Goal: Task Accomplishment & Management: Manage account settings

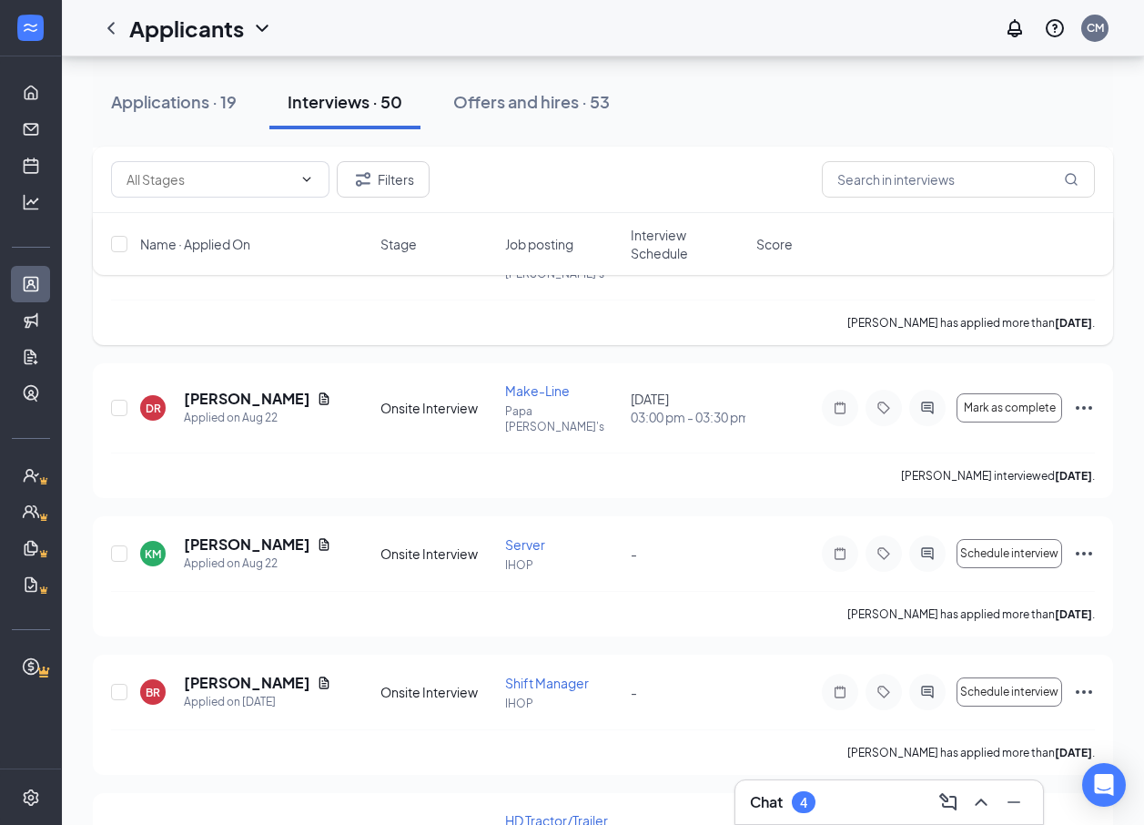
scroll to position [2093, 0]
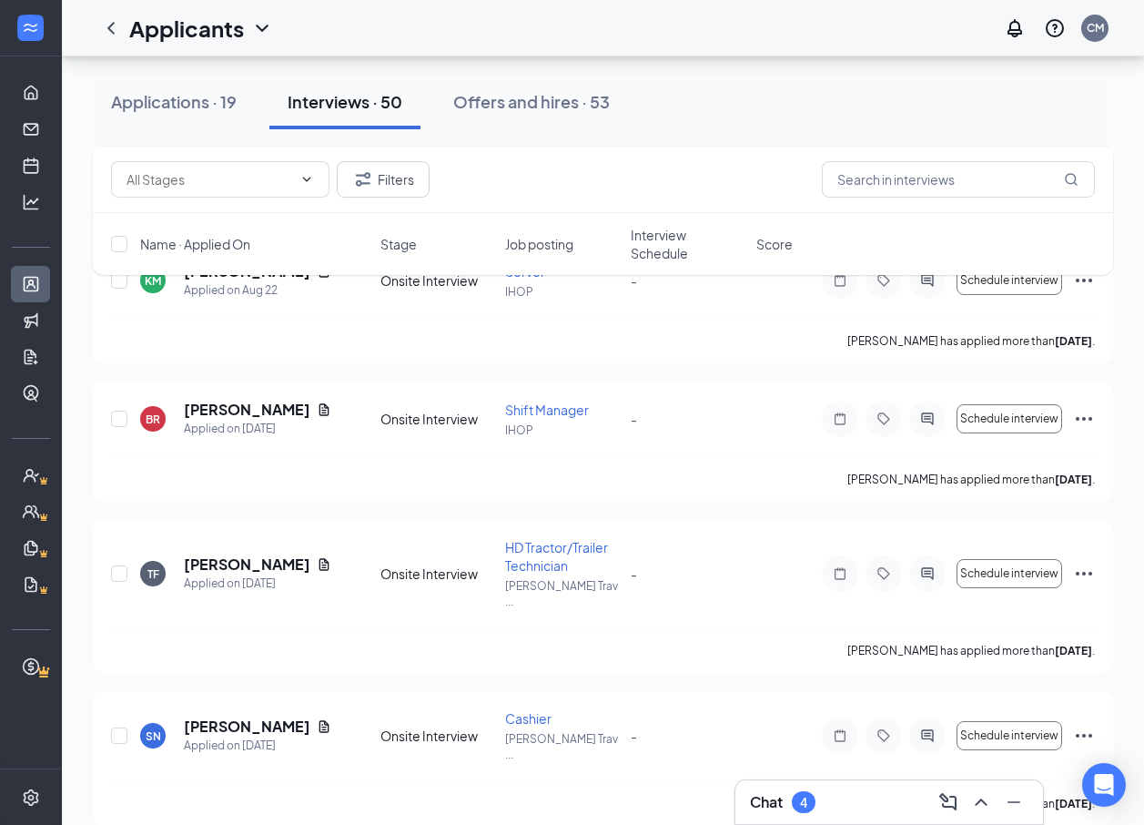
click at [785, 807] on div "Chat 4" at bounding box center [783, 802] width 66 height 22
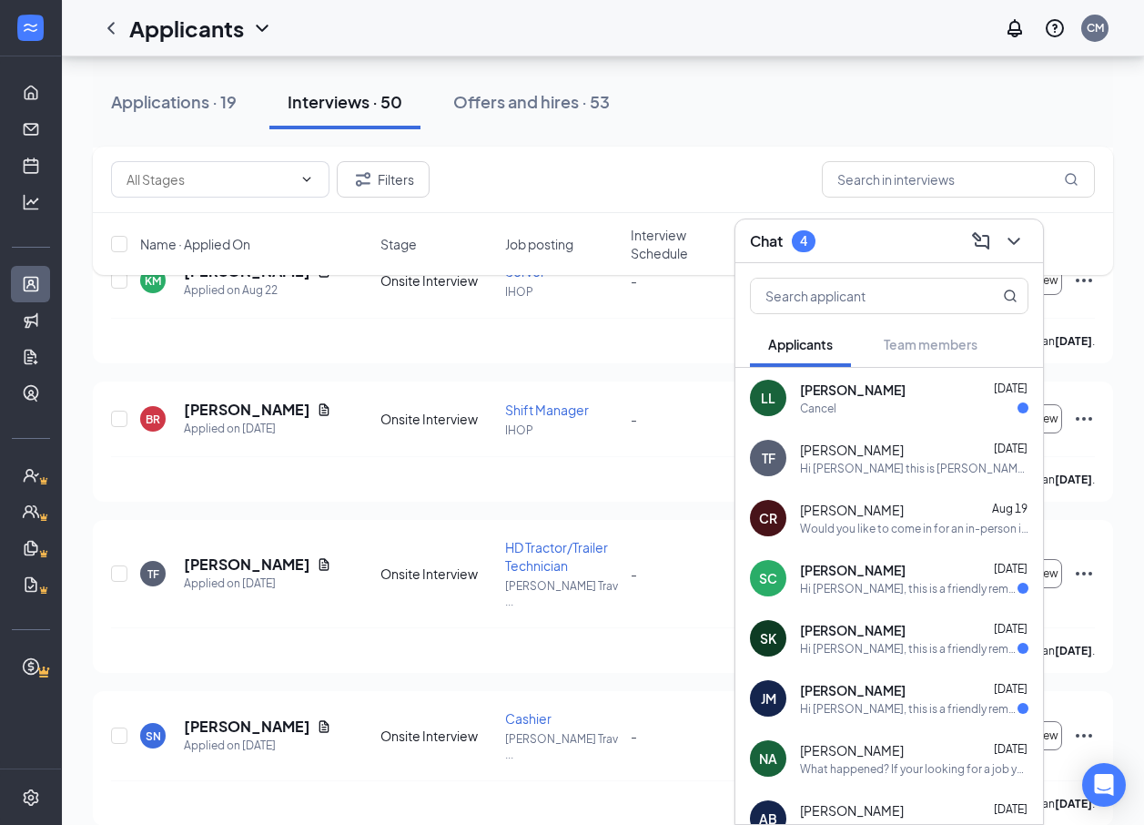
click at [830, 393] on span "[PERSON_NAME]" at bounding box center [853, 389] width 106 height 18
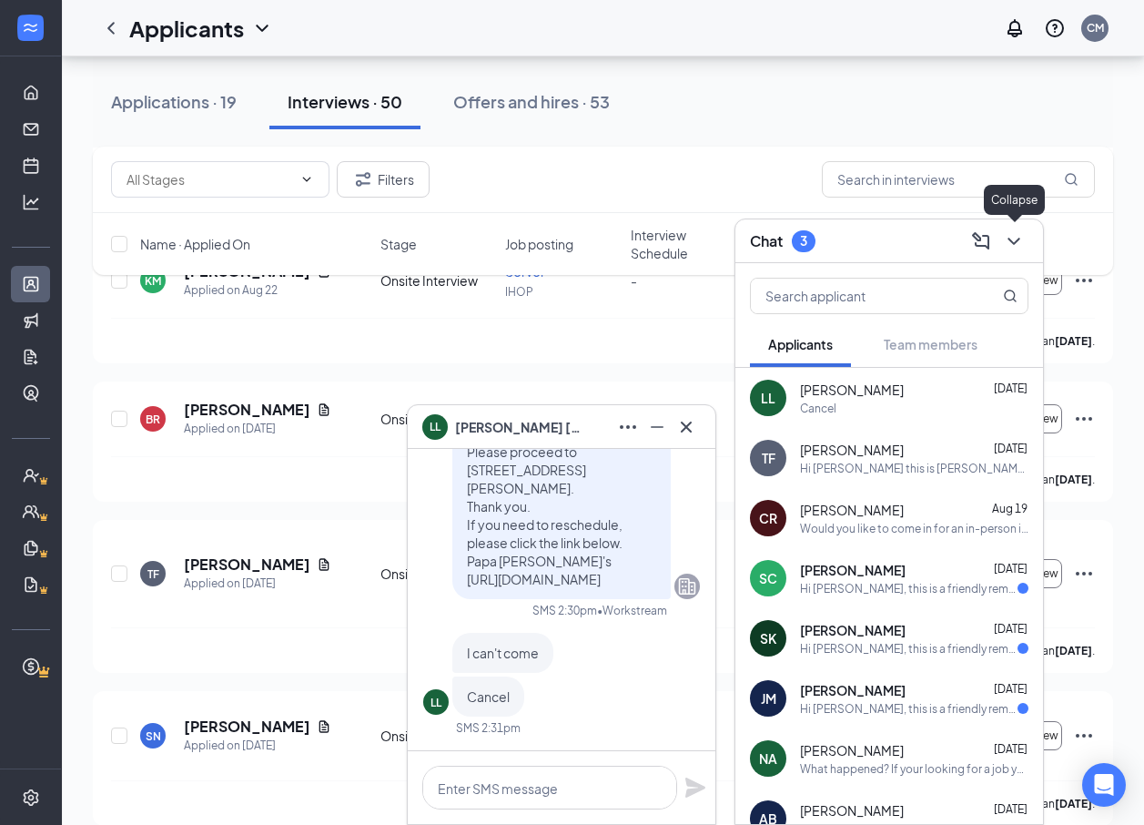
click at [1009, 238] on icon "ChevronDown" at bounding box center [1014, 241] width 12 height 7
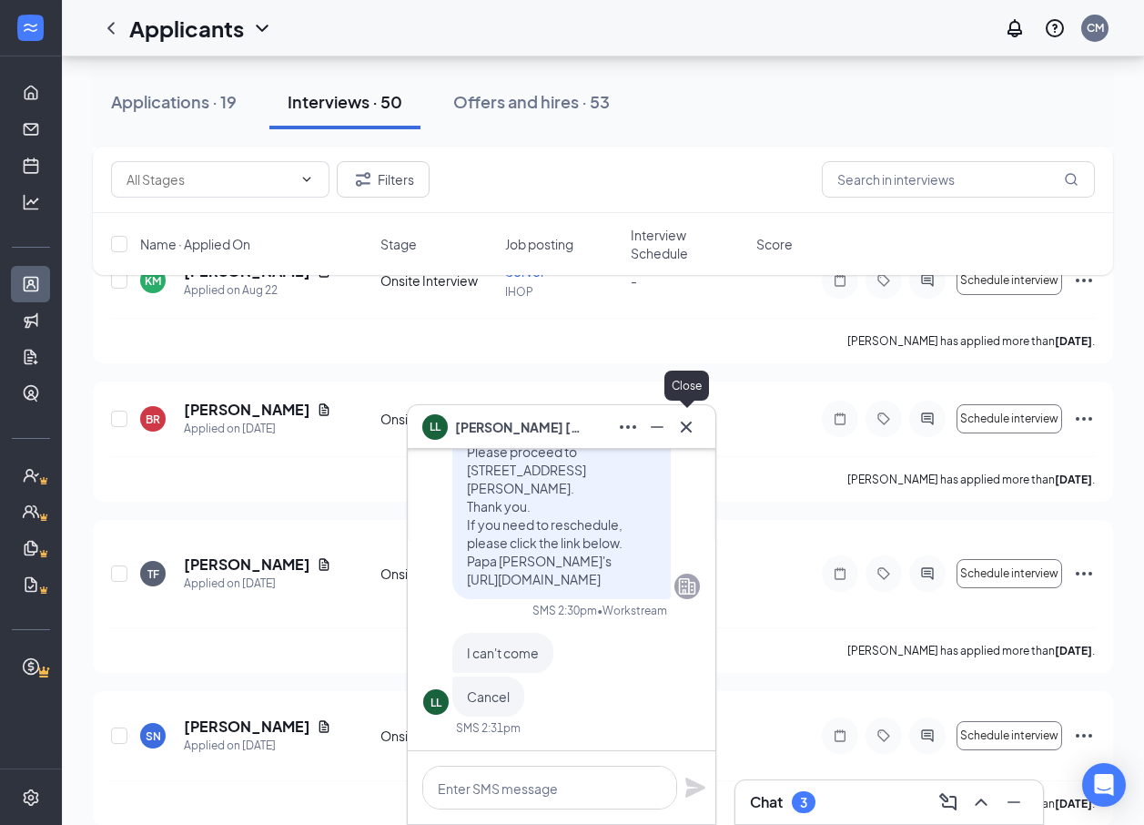
click at [691, 426] on icon "Cross" at bounding box center [686, 427] width 22 height 22
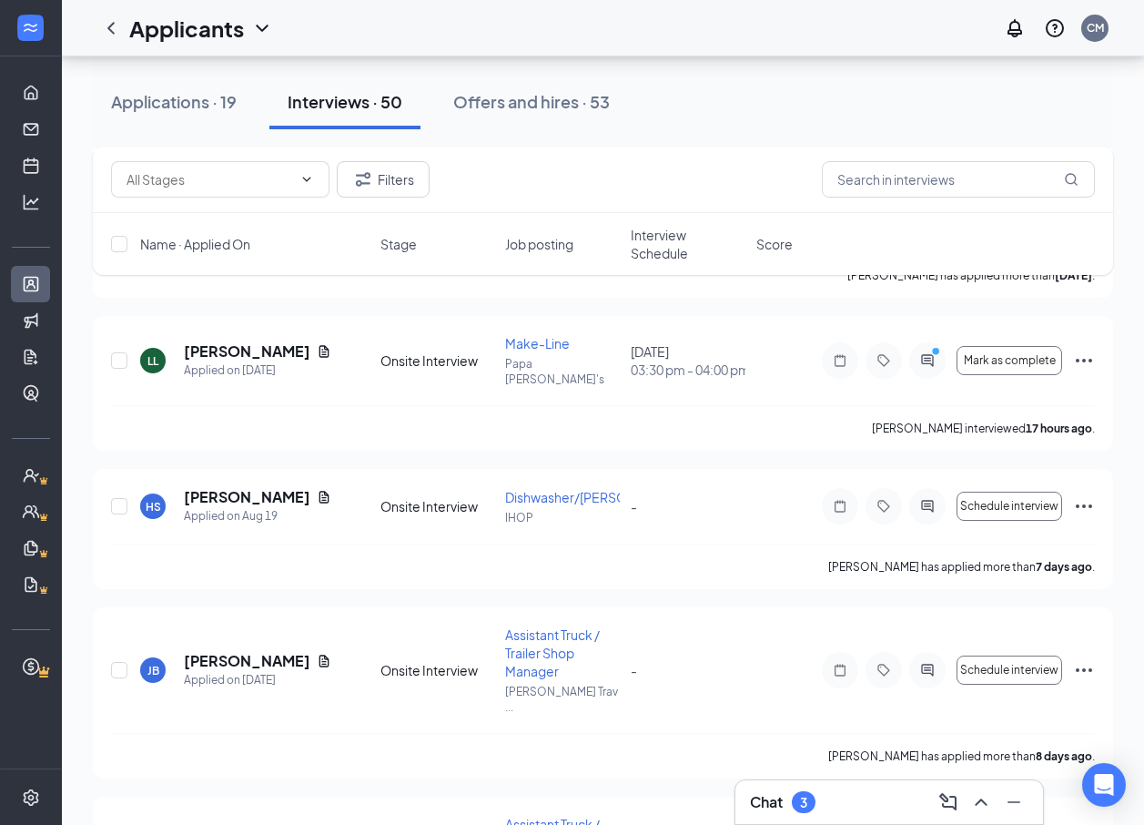
scroll to position [3633, 0]
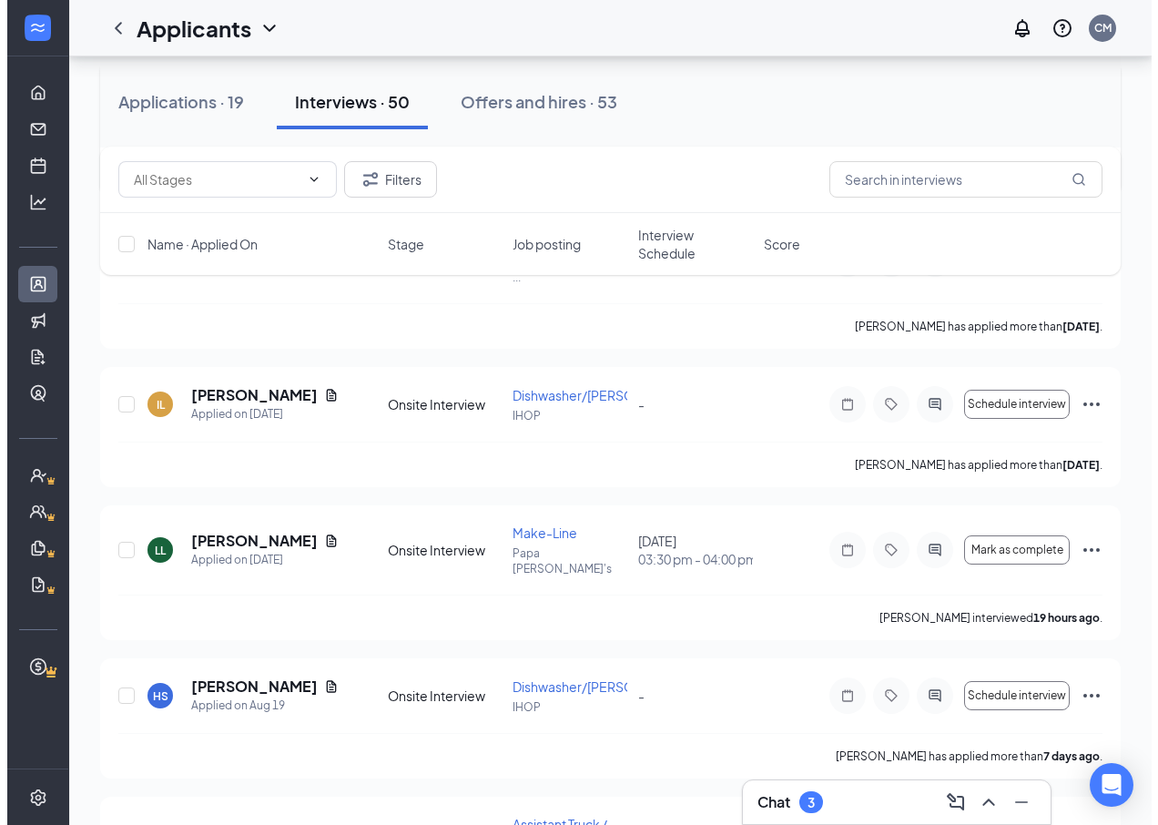
scroll to position [2905, 0]
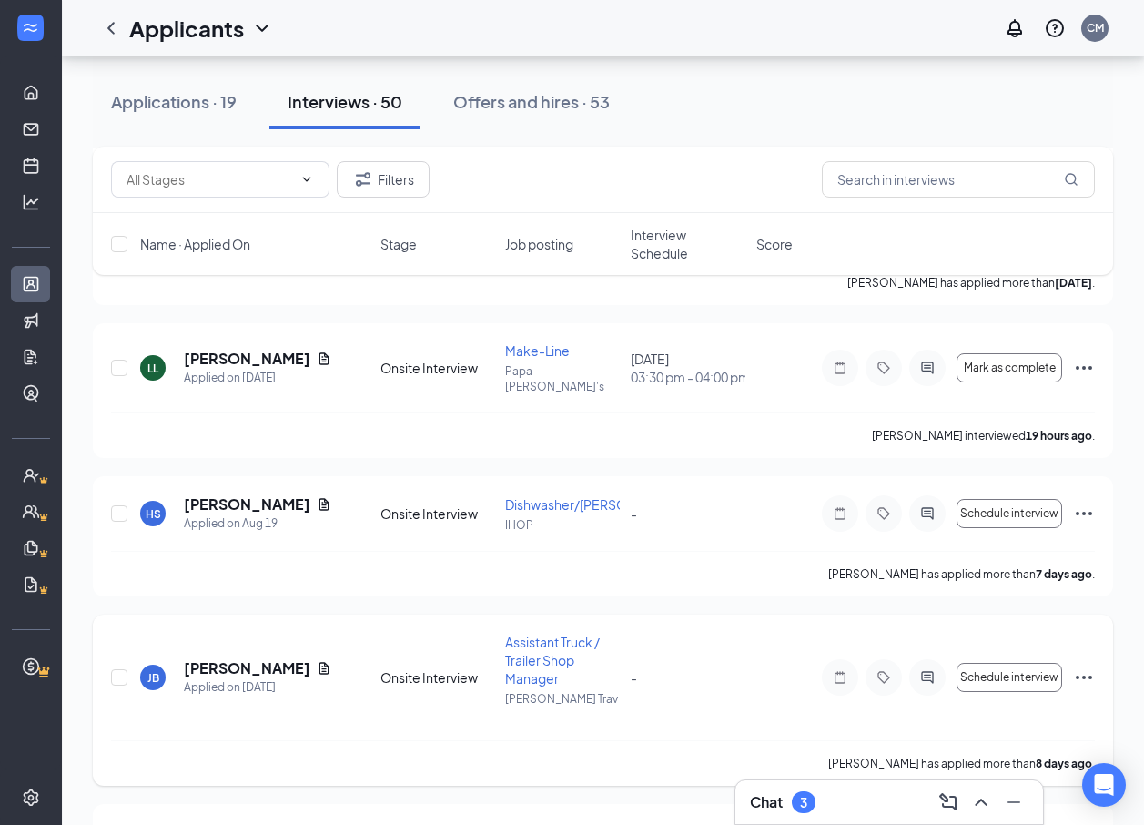
click at [248, 658] on h5 "[PERSON_NAME]" at bounding box center [247, 668] width 126 height 20
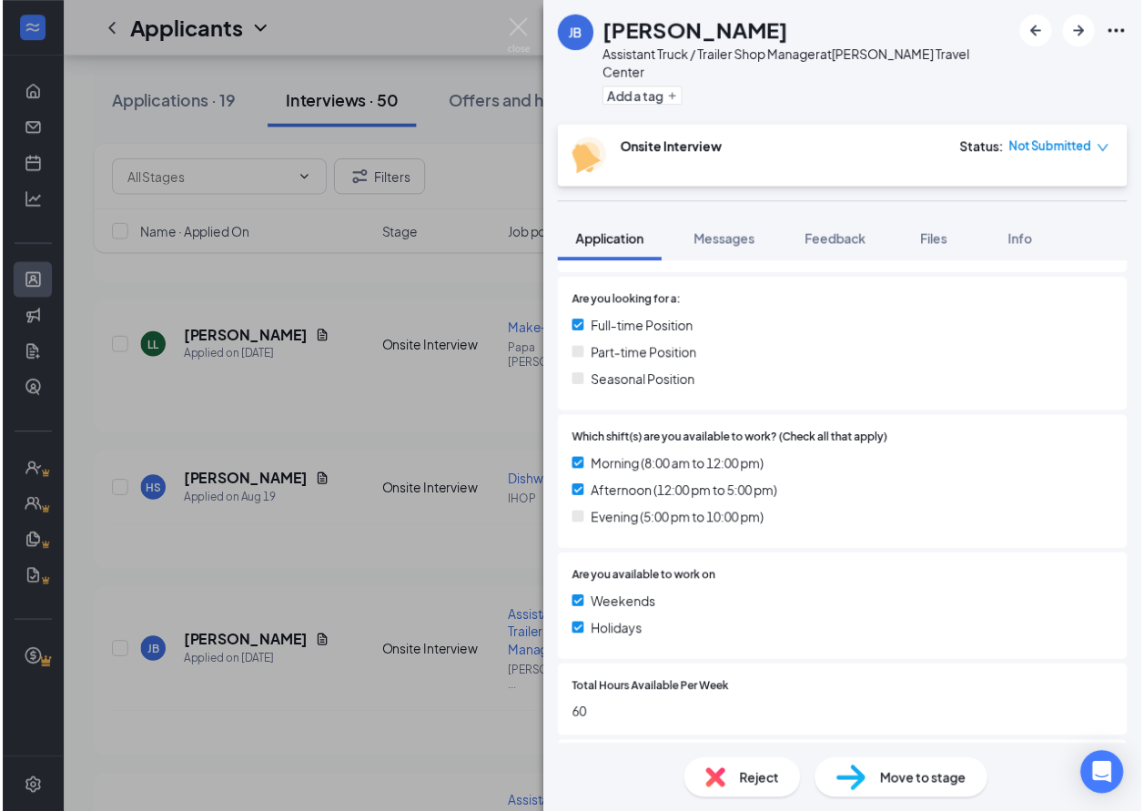
scroll to position [546, 0]
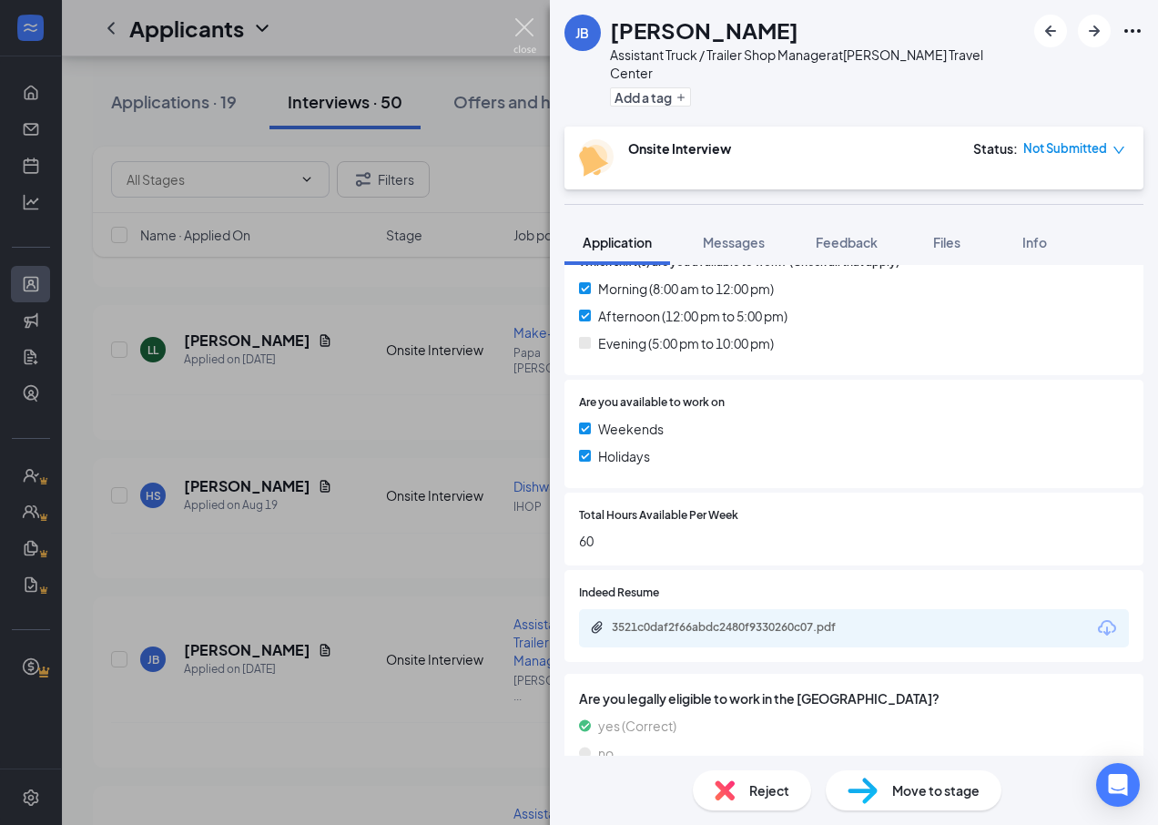
click at [524, 23] on img at bounding box center [524, 35] width 23 height 35
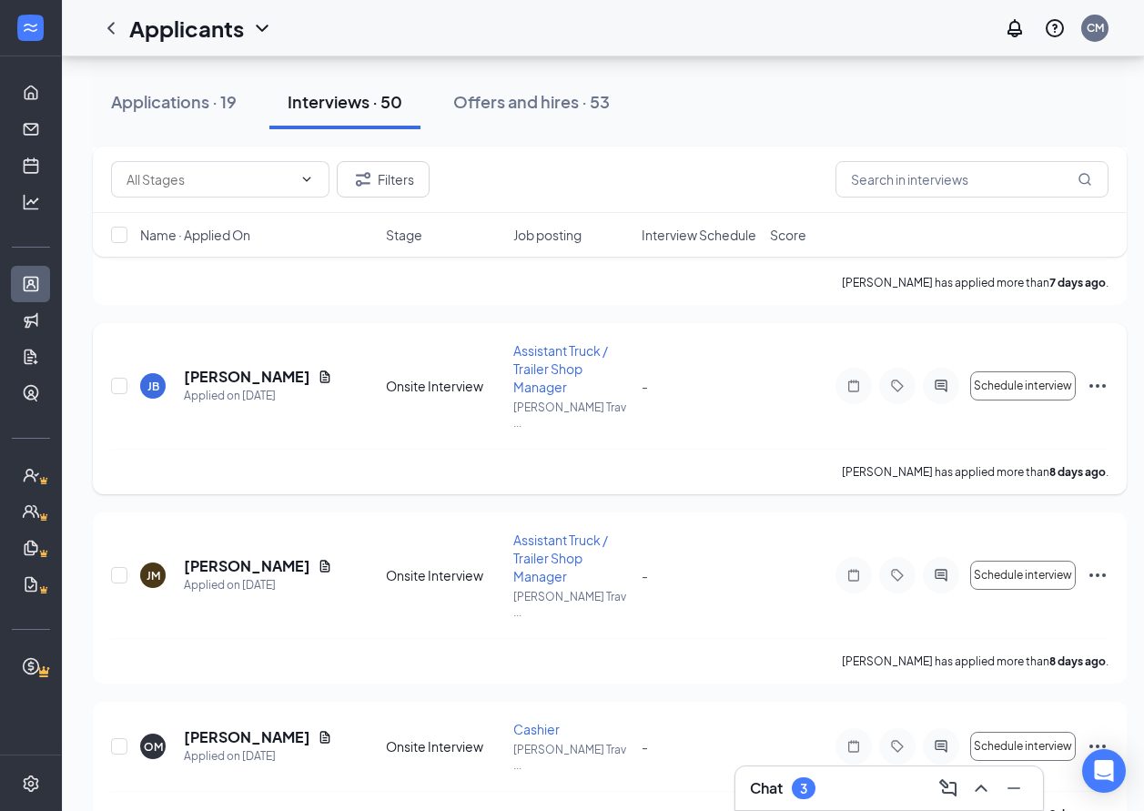
scroll to position [3360, 0]
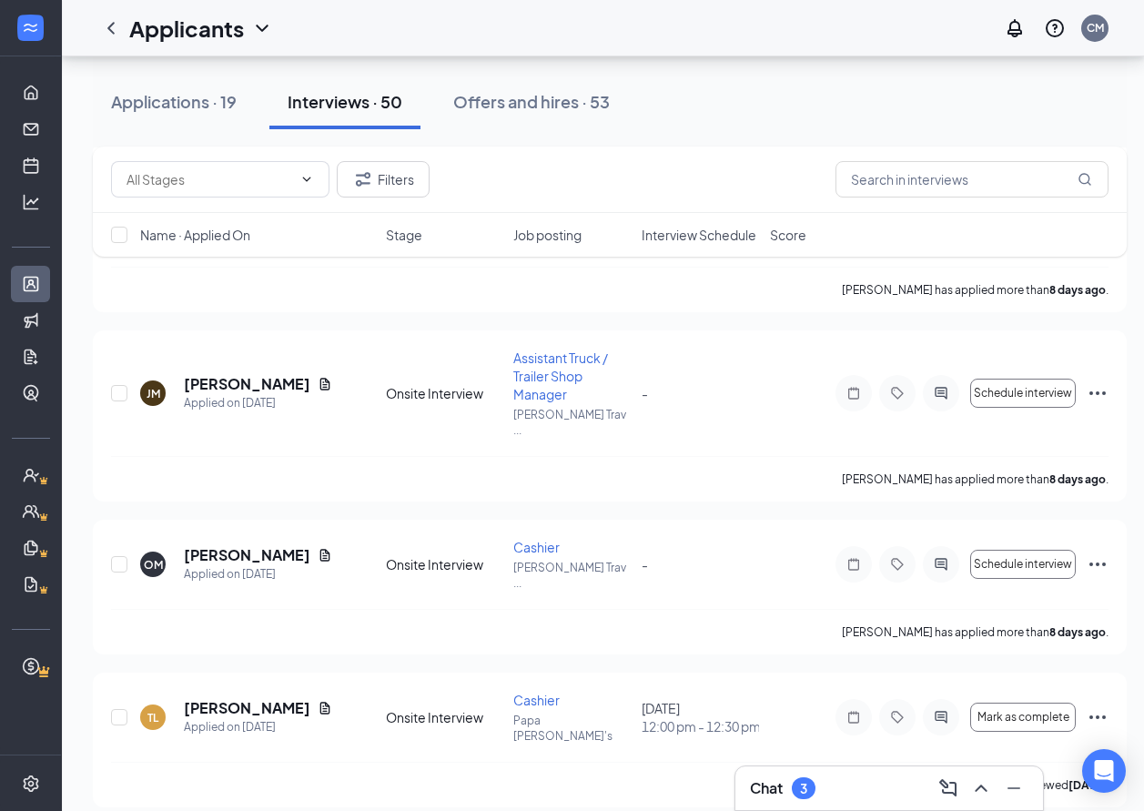
click at [756, 786] on h3 "Chat" at bounding box center [766, 788] width 33 height 20
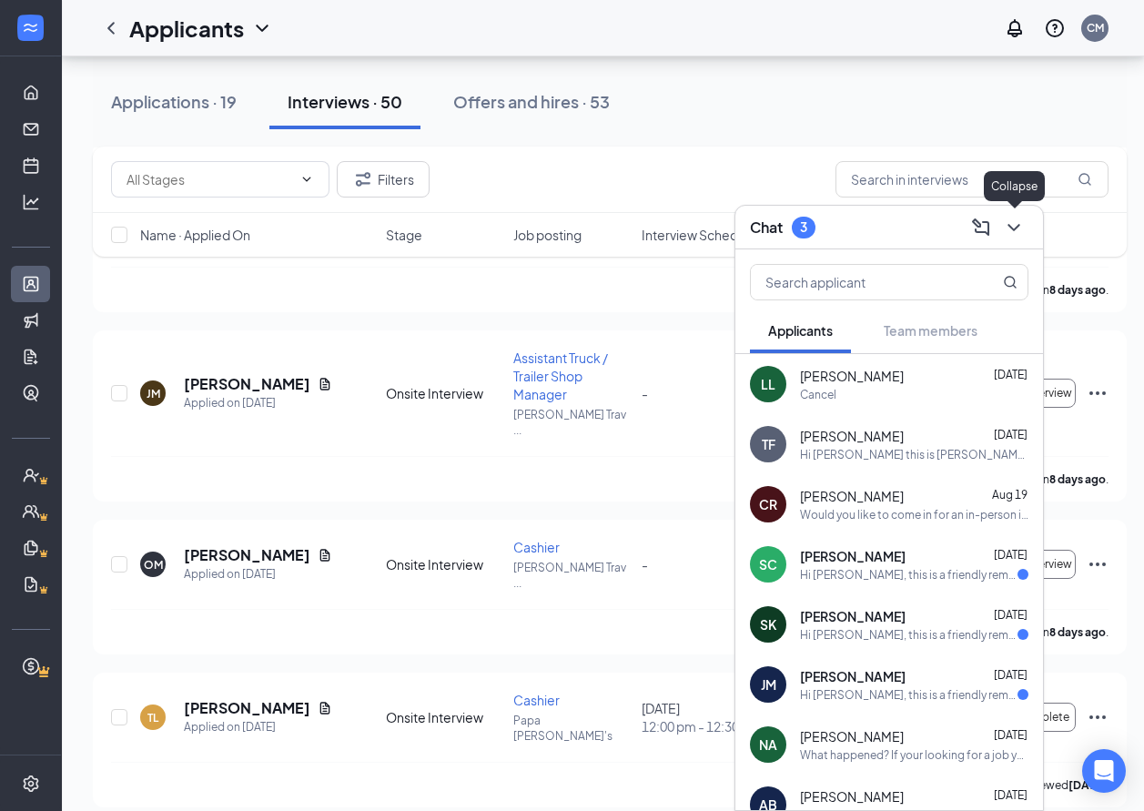
click at [1014, 228] on icon "ChevronDown" at bounding box center [1014, 228] width 22 height 22
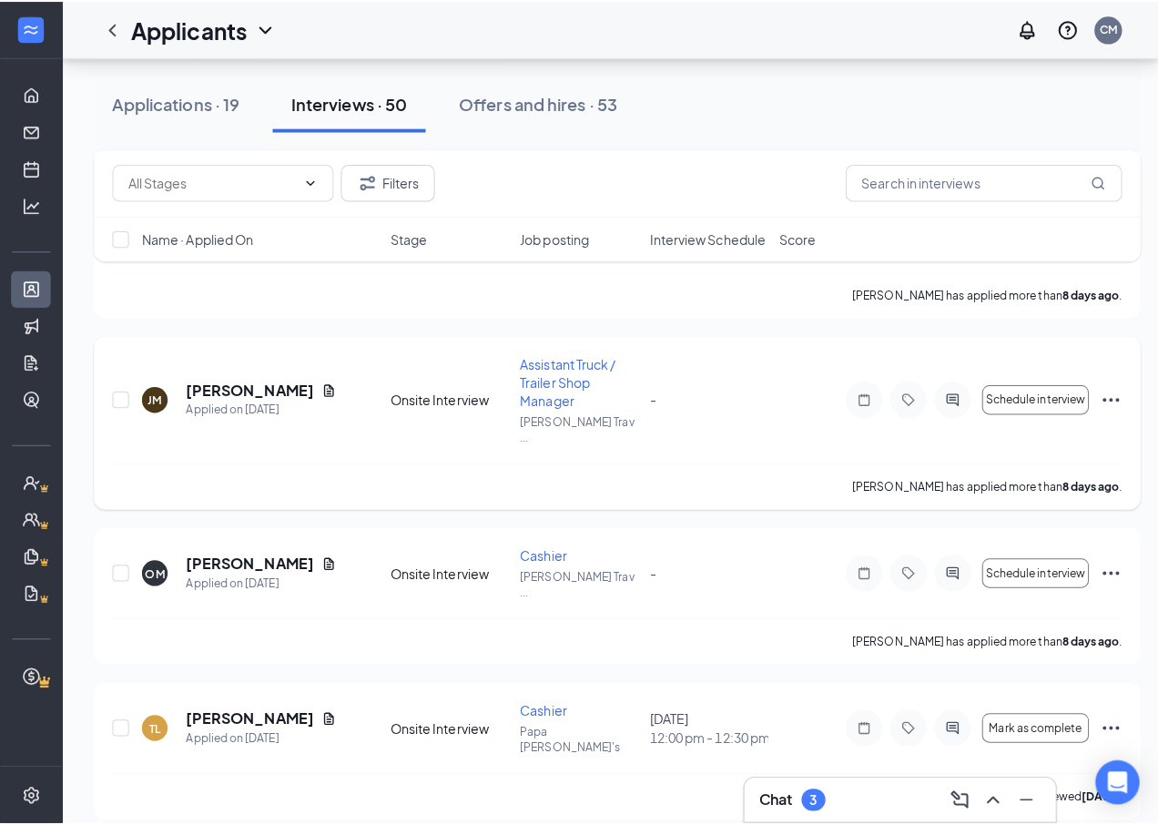
scroll to position [2996, 0]
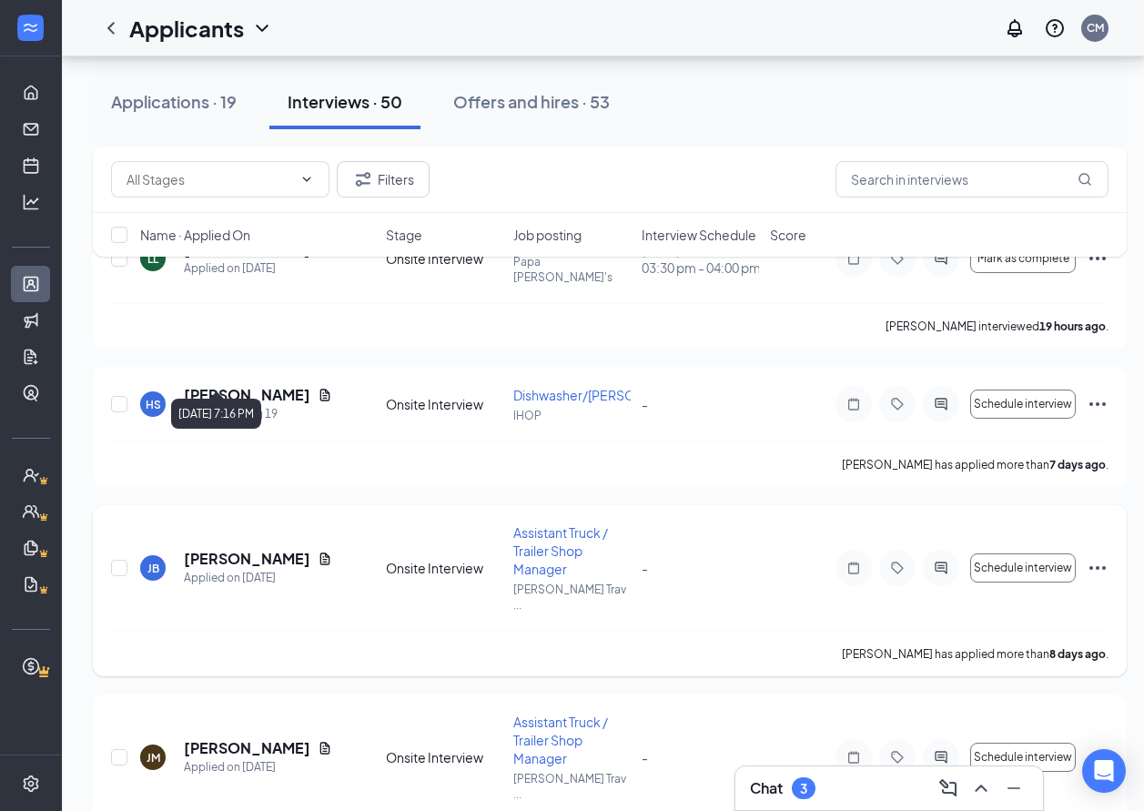
click at [217, 569] on div "Applied on [DATE]" at bounding box center [258, 578] width 148 height 18
click at [218, 549] on h5 "[PERSON_NAME]" at bounding box center [247, 559] width 127 height 20
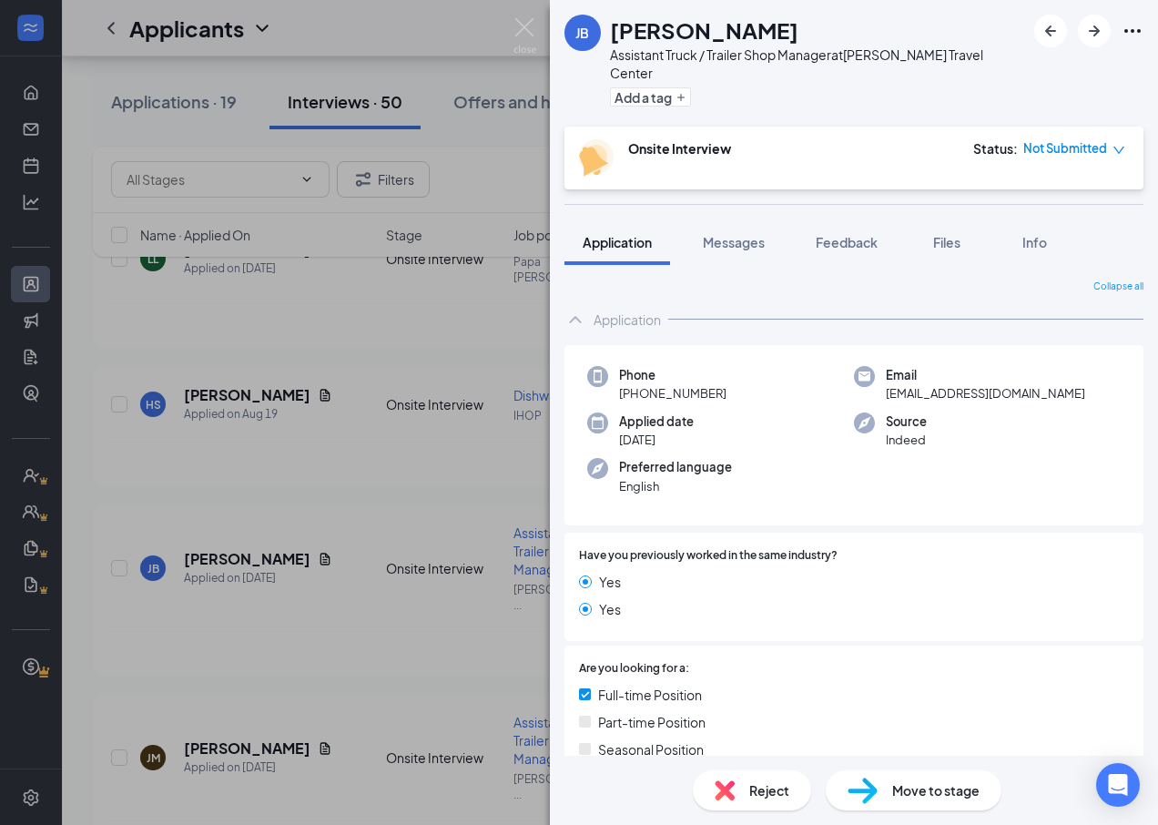
click at [758, 234] on span "Messages" at bounding box center [734, 242] width 62 height 16
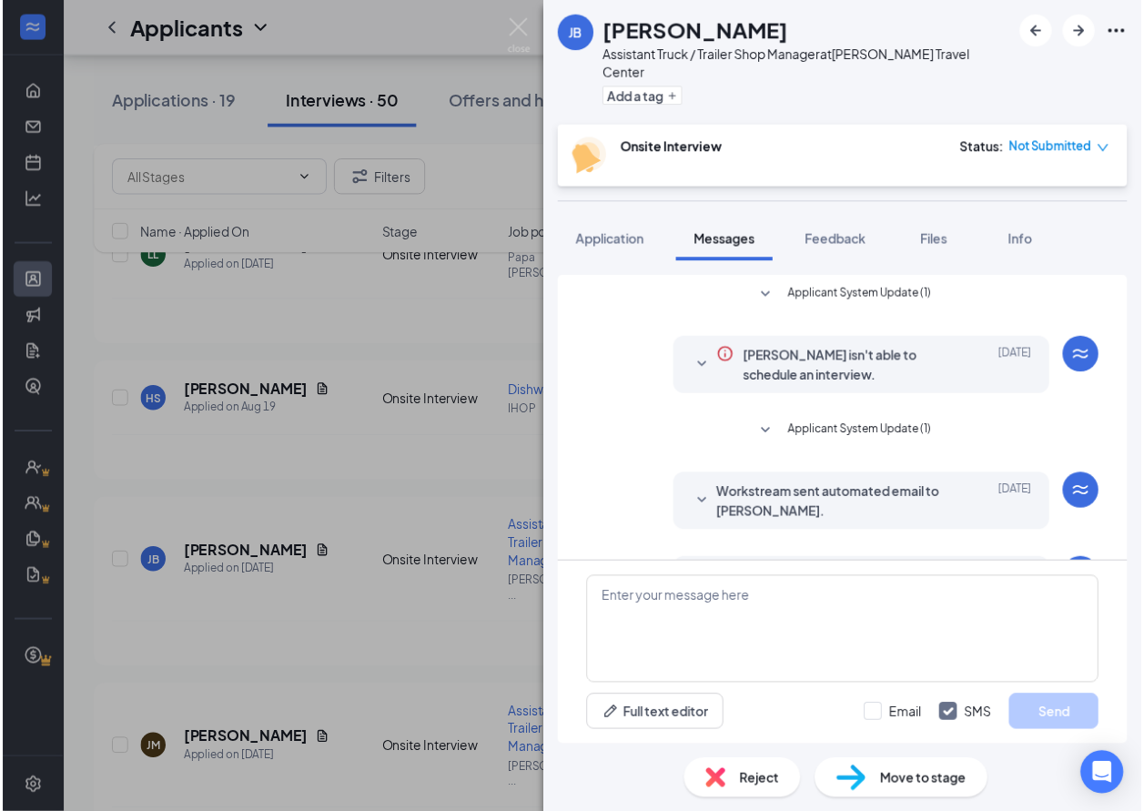
scroll to position [153, 0]
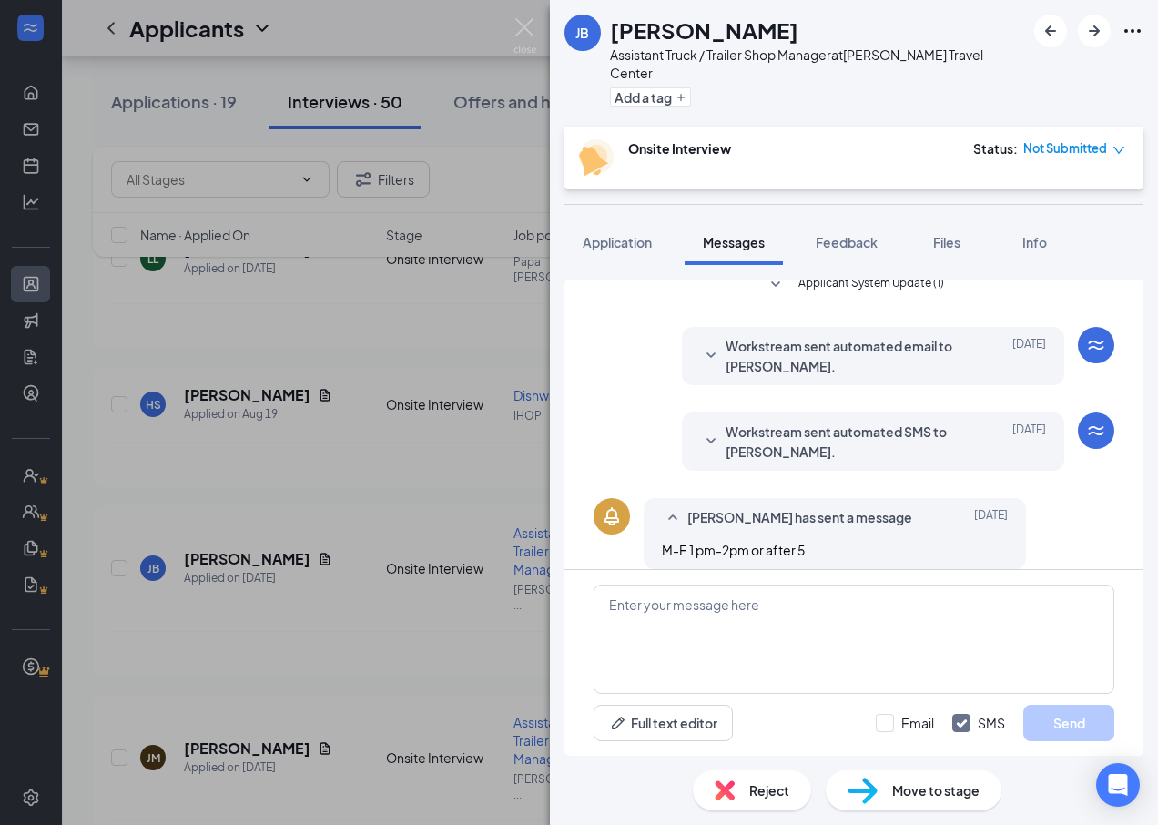
click at [516, 33] on img at bounding box center [524, 35] width 23 height 35
click at [513, 21] on div "Applicants CM" at bounding box center [610, 28] width 1096 height 56
